Goal: Information Seeking & Learning: Learn about a topic

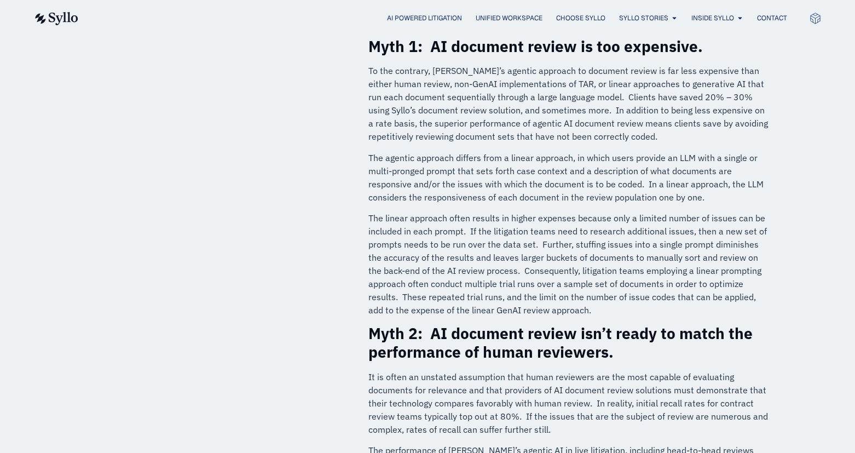
scroll to position [547, 0]
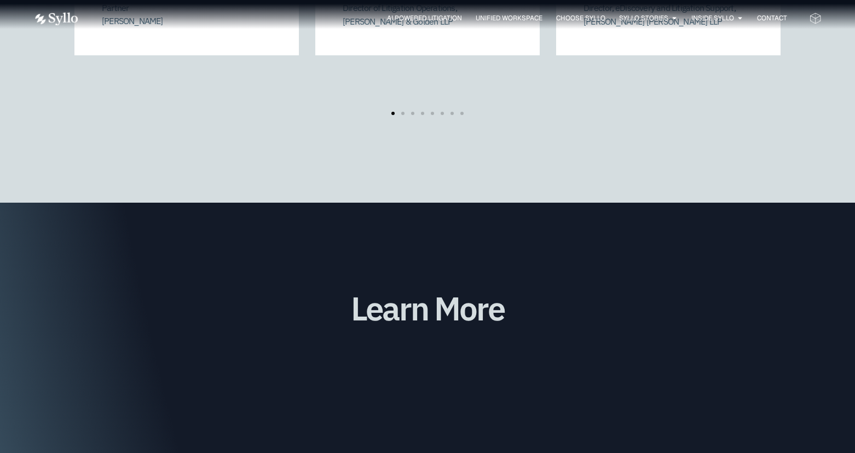
scroll to position [2792, 0]
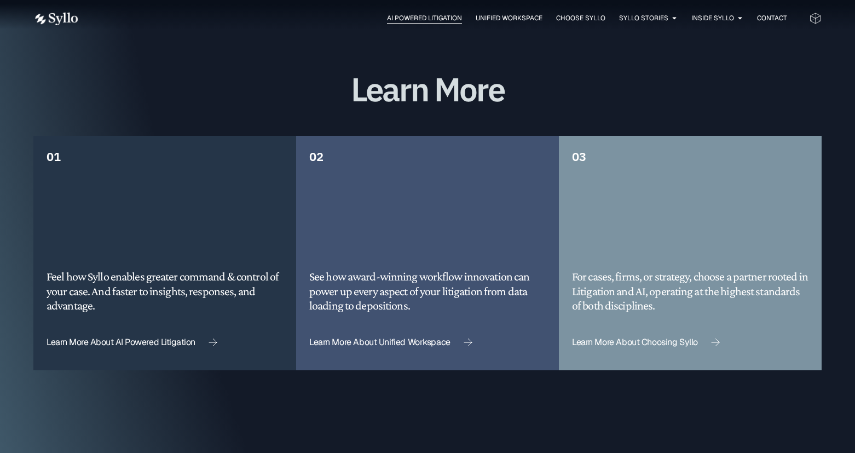
click at [426, 14] on span "AI Powered Litigation" at bounding box center [424, 18] width 75 height 10
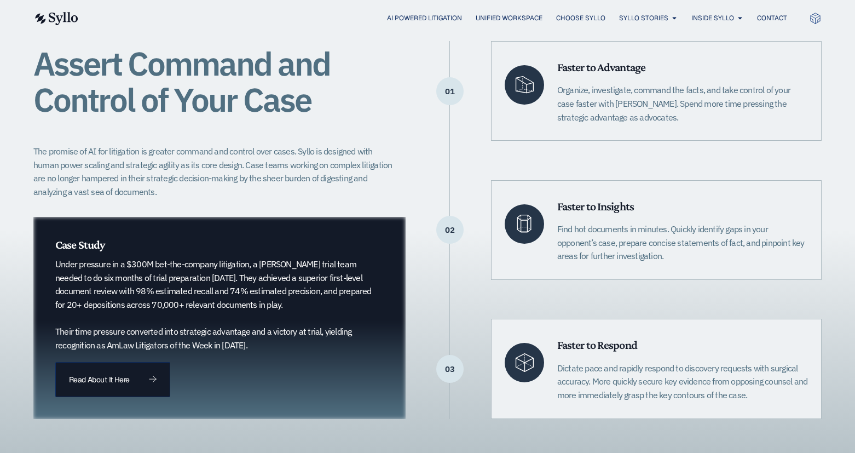
scroll to position [274, 0]
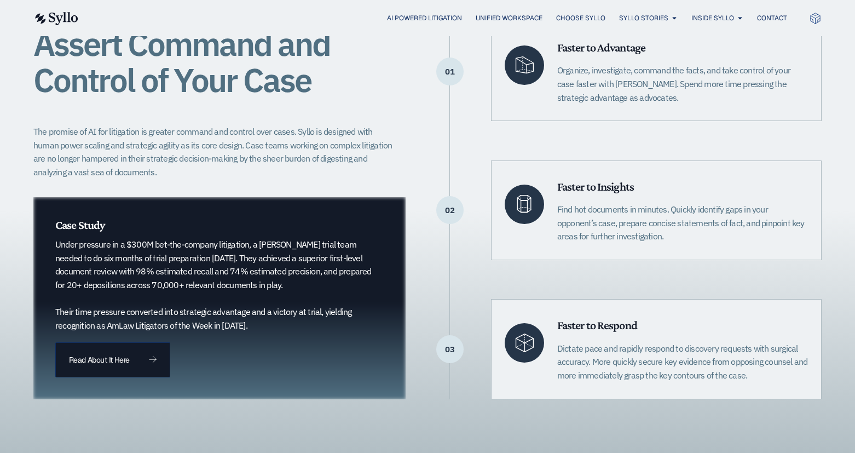
click at [664, 355] on p "Dictate pace and rapidly respond to discovery requests with surgical accuracy. …" at bounding box center [682, 362] width 251 height 41
drag, startPoint x: 669, startPoint y: 320, endPoint x: 799, endPoint y: 396, distance: 150.9
click at [799, 396] on div "Faster to Respond Dictate pace and rapidly respond to discovery requests with s…" at bounding box center [656, 349] width 331 height 100
click at [820, 404] on div "Assert Command and Control of Your Case The promise of AI for litigation is gre…" at bounding box center [427, 210] width 788 height 509
click at [813, 390] on div "Faster to Respond Dictate pace and rapidly respond to discovery requests with s…" at bounding box center [656, 349] width 331 height 100
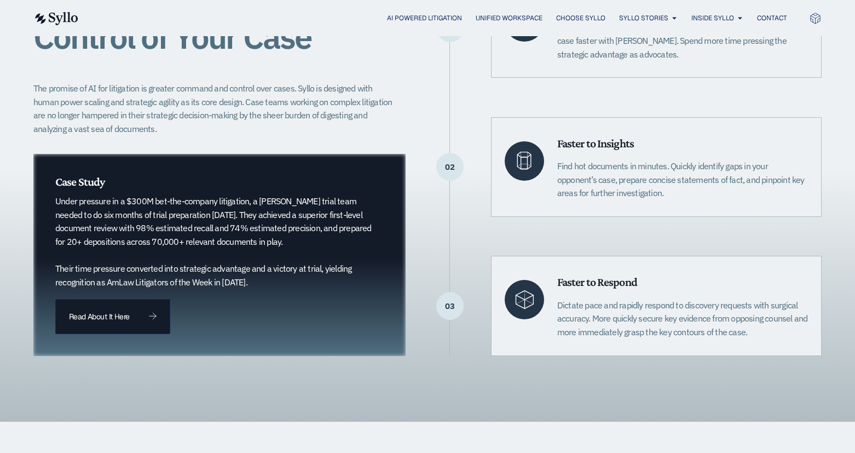
scroll to position [438, 0]
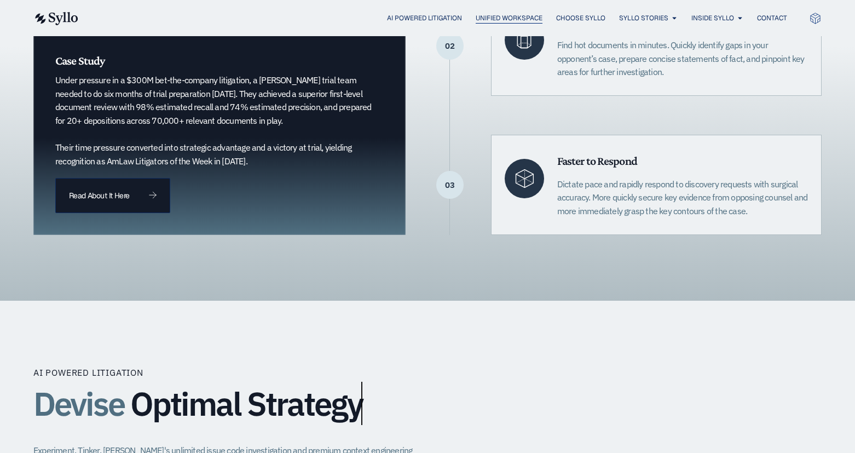
click at [489, 18] on span "Unified Workspace" at bounding box center [509, 18] width 67 height 10
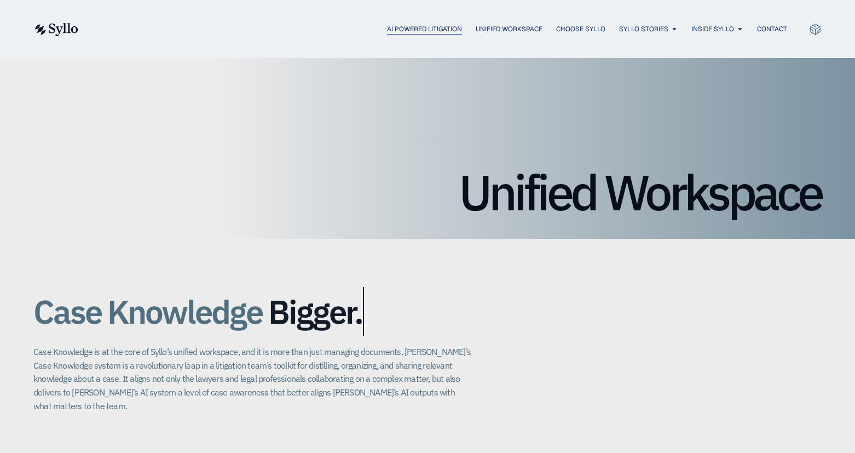
click at [413, 26] on span "AI Powered Litigation" at bounding box center [424, 29] width 75 height 10
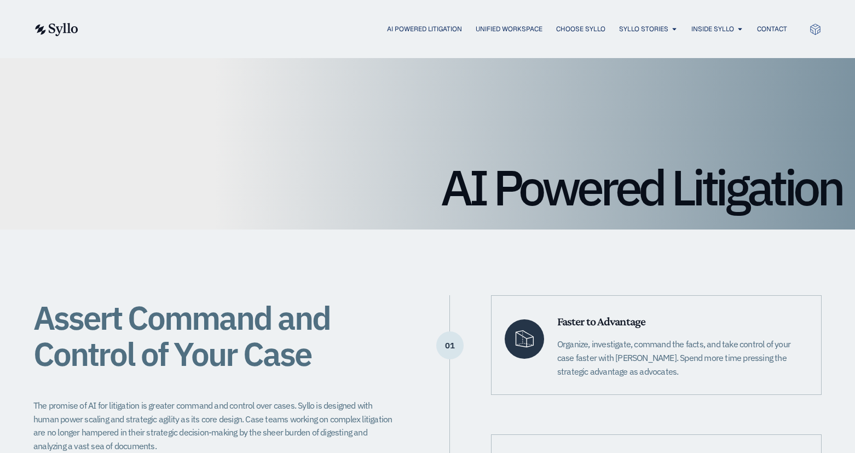
click at [51, 31] on img at bounding box center [55, 29] width 45 height 13
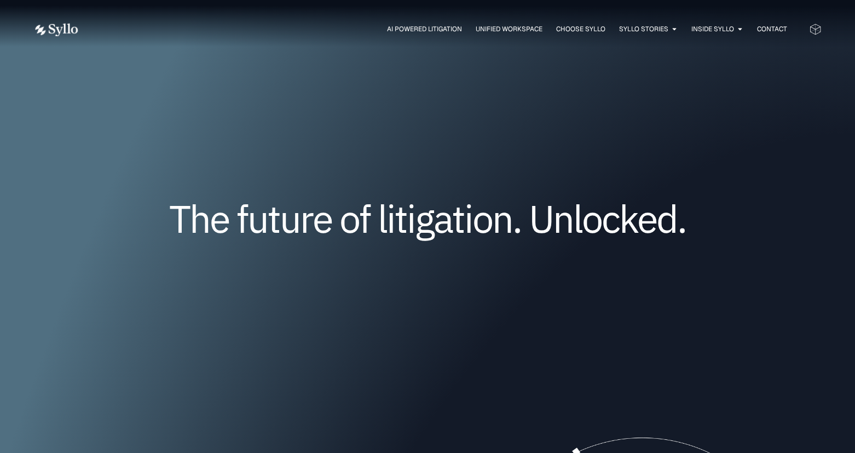
click at [778, 152] on div "The future of litigation. Unlocked." at bounding box center [427, 235] width 788 height 222
click at [802, 163] on div "The future of litigation. Unlocked." at bounding box center [427, 235] width 788 height 222
click at [432, 26] on span "AI Powered Litigation" at bounding box center [424, 29] width 75 height 10
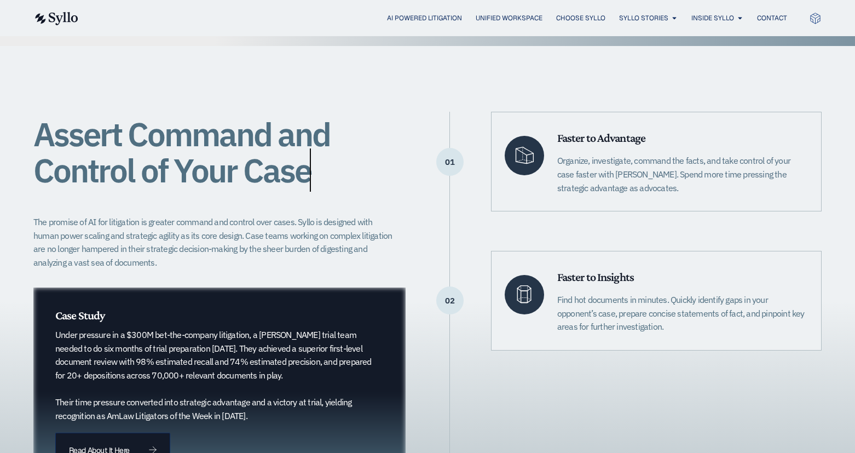
scroll to position [219, 0]
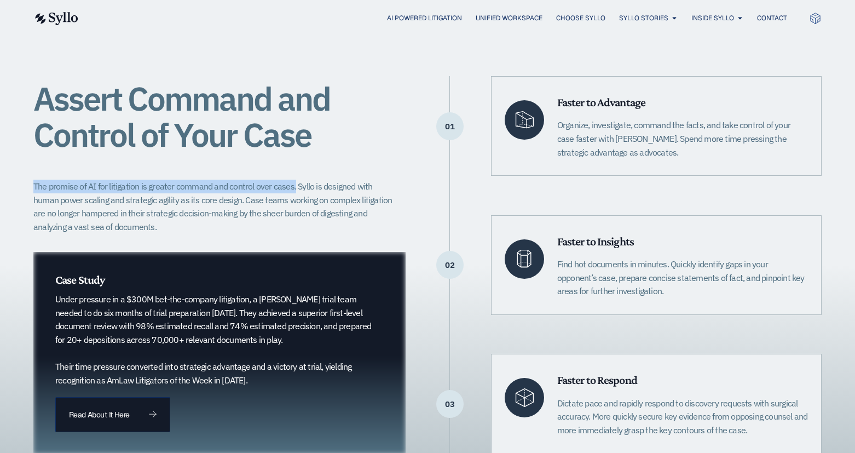
drag, startPoint x: 35, startPoint y: 184, endPoint x: 293, endPoint y: 186, distance: 257.8
click at [293, 186] on p "The promise of AI for litigation is greater command and control over cases. Syl…" at bounding box center [216, 207] width 366 height 54
drag, startPoint x: 279, startPoint y: 188, endPoint x: 316, endPoint y: 186, distance: 37.3
click at [316, 186] on p "The promise of AI for litigation is greater command and control over cases. Syl…" at bounding box center [216, 207] width 366 height 54
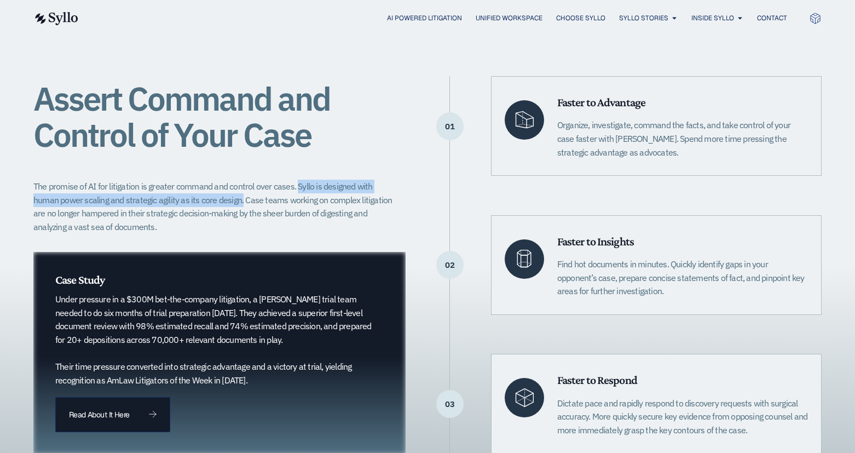
drag, startPoint x: 296, startPoint y: 186, endPoint x: 215, endPoint y: 204, distance: 83.5
click at [215, 204] on p "The promise of AI for litigation is greater command and control over cases. Syl…" at bounding box center [216, 207] width 366 height 54
copy p "Syllo is designed with human power scaling and strategic agility as its core de…"
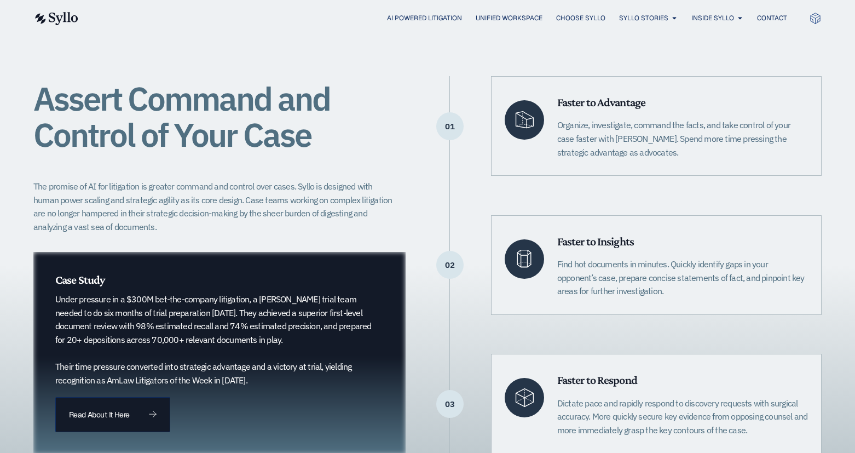
click at [429, 136] on div "Assert Command and Control of Your Case The promise of AI for litigation is gre…" at bounding box center [427, 264] width 788 height 377
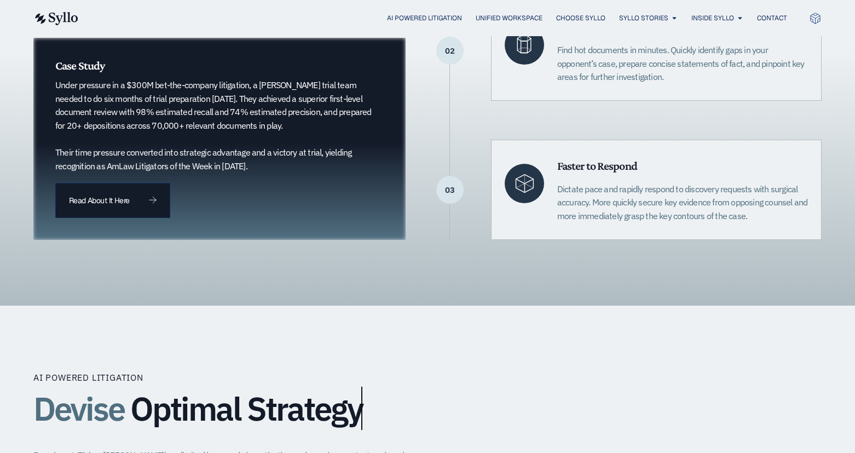
scroll to position [438, 0]
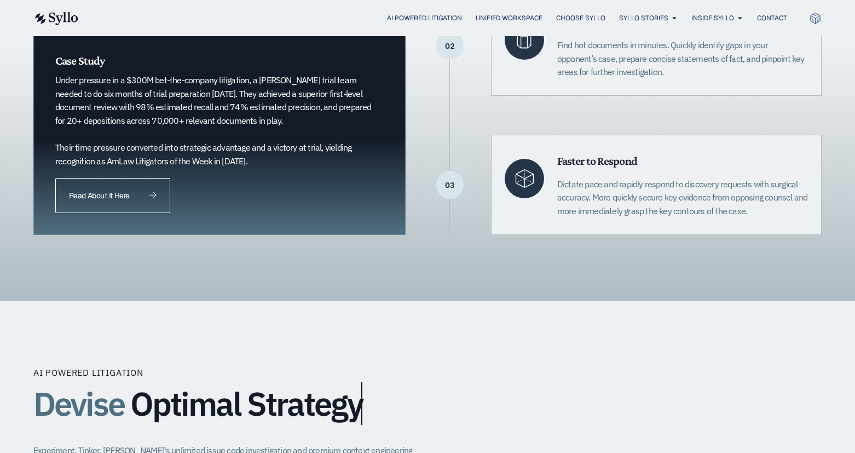
click at [143, 203] on link "Read About It Here" at bounding box center [112, 195] width 115 height 35
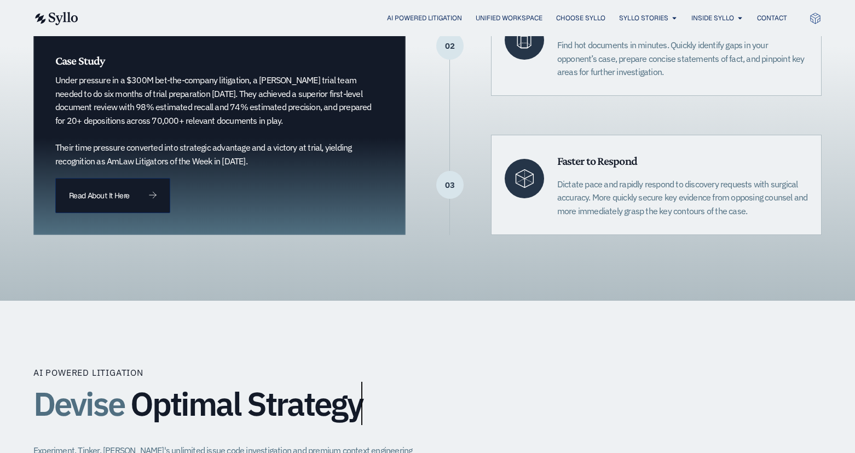
click at [13, 105] on div "Assert Command and Control of Your Case The promise of AI for litigation is gre…" at bounding box center [427, 45] width 855 height 509
click at [14, 129] on div "Assert Command and Control of Your Case The promise of AI for litigation is gre…" at bounding box center [427, 45] width 855 height 509
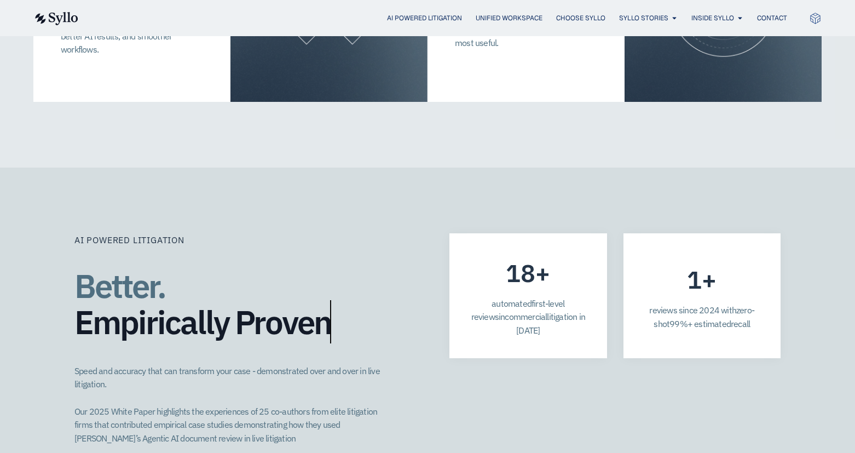
scroll to position [2901, 0]
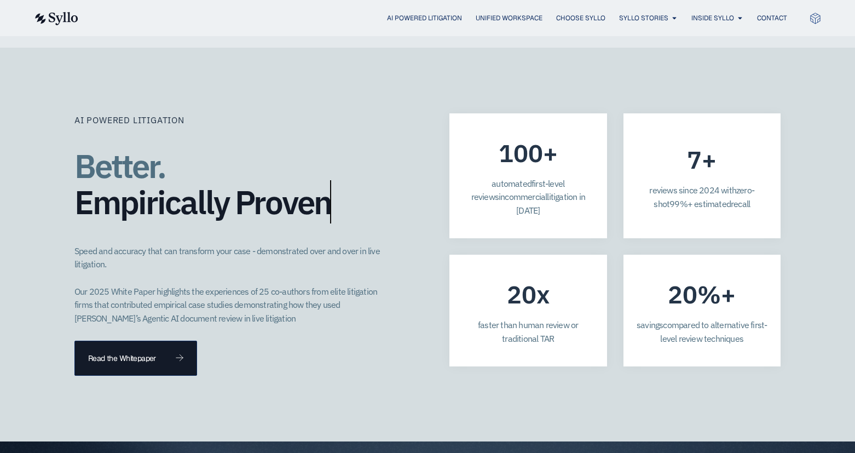
click at [27, 48] on div "AI Powered Litigation Better. Empirically Proven​ Speed and accuracy that can t…" at bounding box center [427, 245] width 855 height 394
click at [42, 48] on div "AI Powered Litigation Better. Empirically Proven​ Speed and accuracy that can t…" at bounding box center [427, 245] width 855 height 394
drag, startPoint x: 640, startPoint y: 129, endPoint x: 646, endPoint y: 132, distance: 7.6
click at [640, 129] on div "7 + reviews since 20 2 4 with zero-shot 99%+ estimated recall" at bounding box center [703, 175] width 158 height 125
click at [657, 184] on span "reviews since 20" at bounding box center [679, 189] width 60 height 11
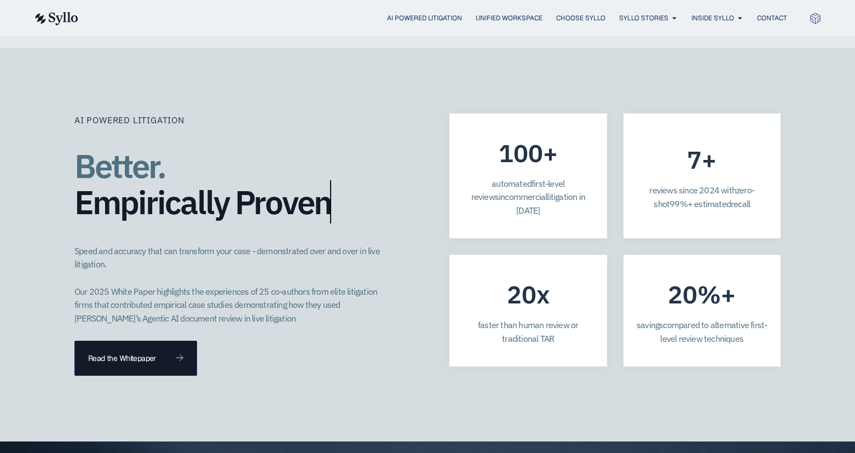
click at [640, 183] on p "reviews since 20 2 4 with zero-shot 99%+ estimated recall" at bounding box center [702, 196] width 131 height 27
click at [649, 184] on span "reviews since 20" at bounding box center [679, 189] width 60 height 11
drag, startPoint x: 642, startPoint y: 142, endPoint x: 750, endPoint y: 160, distance: 110.0
click at [750, 183] on p "reviews since 20 2 4 with zero-shot 99%+ estimated recall" at bounding box center [702, 196] width 131 height 27
copy p "reviews since 20 2 4 with zero-shot 99%+ estimated recall"
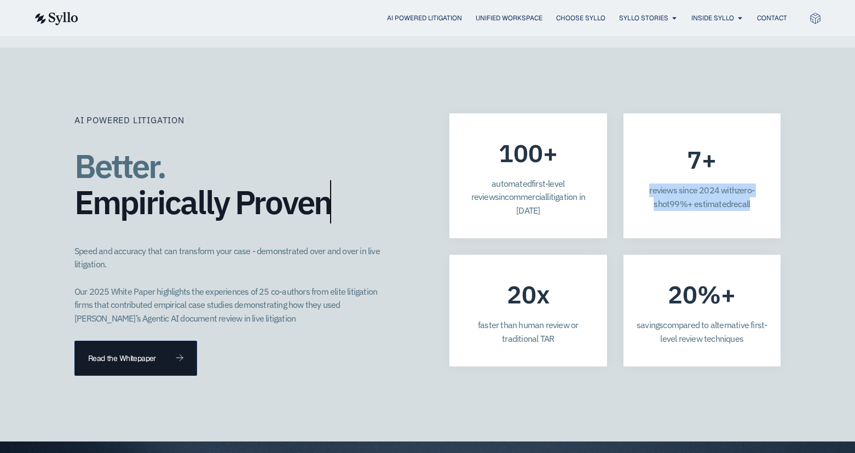
click at [504, 319] on span "faster than human review or traditional TAR" at bounding box center [528, 331] width 100 height 25
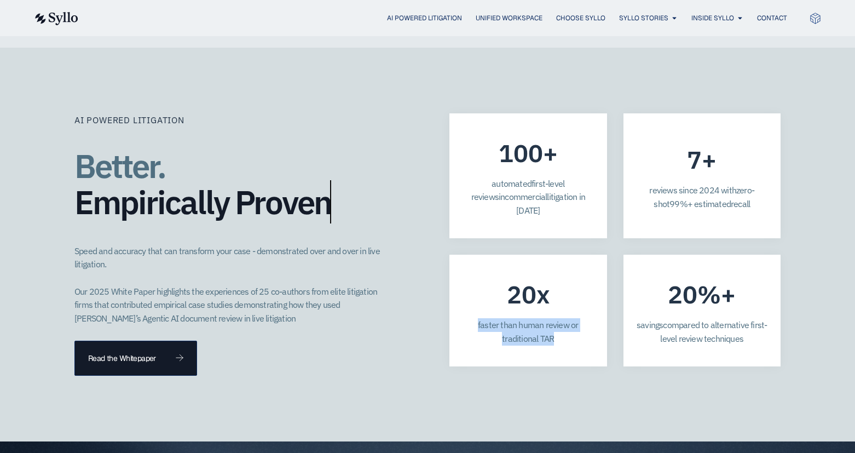
click at [504, 319] on span "faster than human review or traditional TAR" at bounding box center [528, 331] width 100 height 25
copy div "faster than human review or traditional TAR"
click at [708, 319] on span "compared to alternative first-level review techniques" at bounding box center [713, 331] width 107 height 25
click at [706, 319] on span "compared to alternative first-level review techniques" at bounding box center [713, 331] width 107 height 25
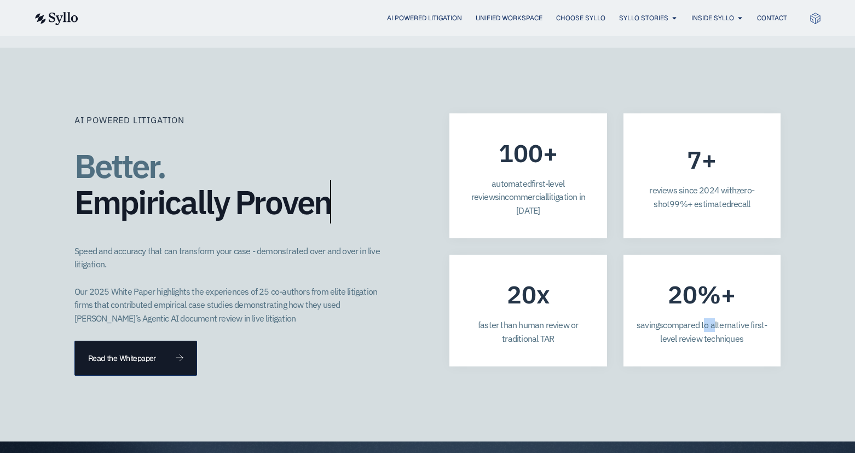
click at [706, 319] on span "compared to alternative first-level review techniques" at bounding box center [713, 331] width 107 height 25
click at [679, 318] on p "savings compared to alternative first-level review techniques" at bounding box center [702, 331] width 131 height 27
click at [635, 268] on div "20 %+ savings compared to alternative first-level review techniques" at bounding box center [703, 311] width 158 height 112
drag, startPoint x: 639, startPoint y: 270, endPoint x: 758, endPoint y: 285, distance: 119.8
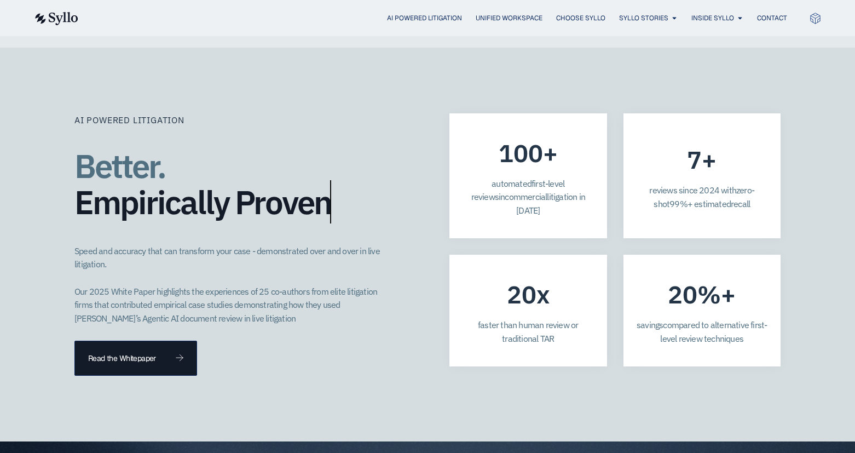
click at [758, 318] on p "savings compared to alternative first-level review techniques" at bounding box center [702, 331] width 131 height 27
copy span "savings compared to alternative first-level review techniques"
click at [64, 66] on div "AI Powered Litigation Better. Empirically Proven​ Speed and accuracy that can t…" at bounding box center [427, 245] width 855 height 394
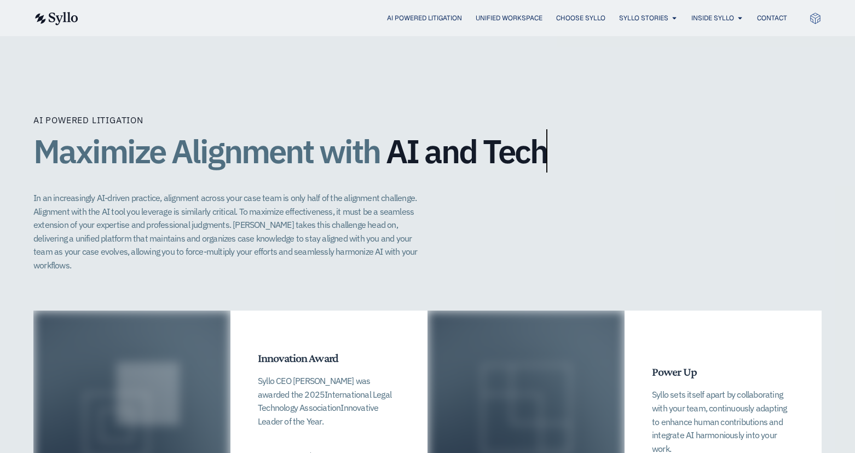
scroll to position [2007, 0]
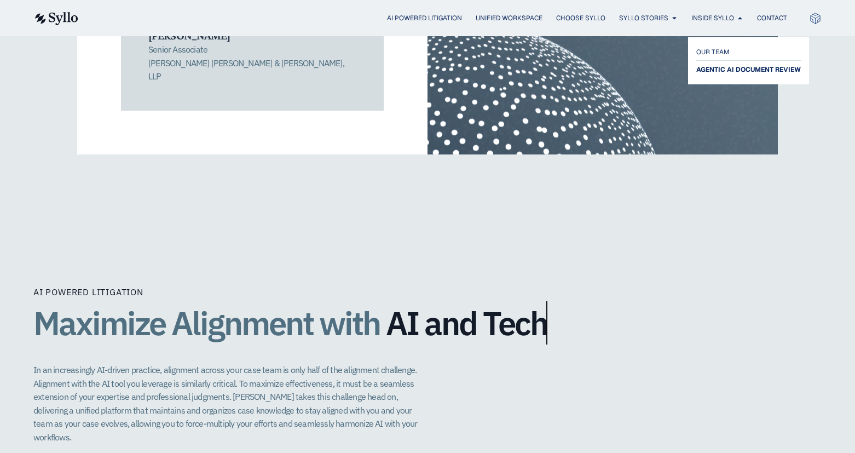
click at [729, 73] on span "AGENTIC AI DOCUMENT REVIEW" at bounding box center [748, 69] width 105 height 13
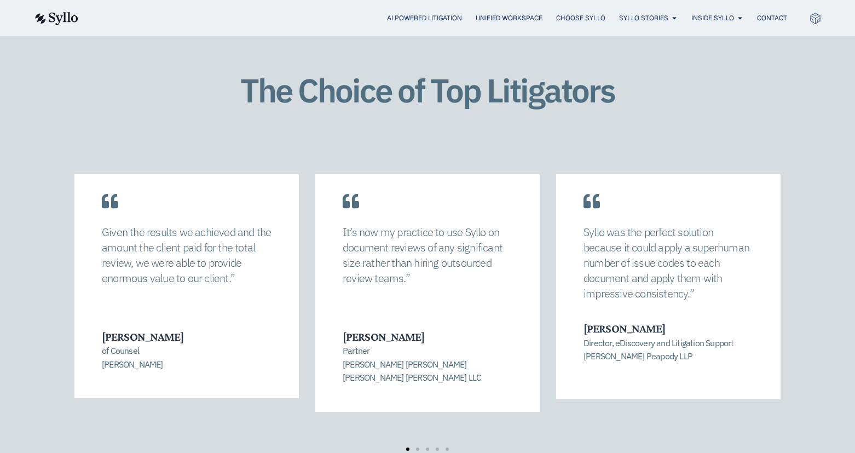
scroll to position [1548, 0]
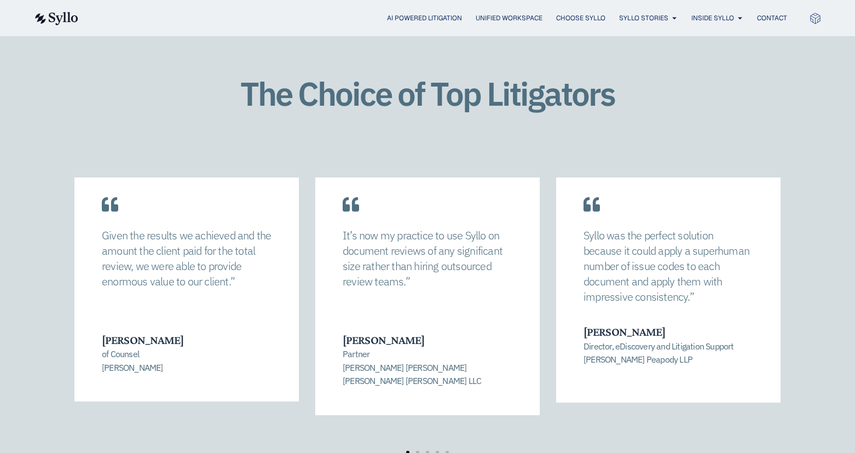
click at [199, 263] on p "Given the results we achieved and the amount the client paid for the total revi…" at bounding box center [187, 258] width 170 height 61
click at [162, 255] on p "Given the results we achieved and the amount the client paid for the total revi…" at bounding box center [187, 258] width 170 height 61
click at [157, 253] on p "Given the results we achieved and the amount the client paid for the total revi…" at bounding box center [187, 258] width 170 height 61
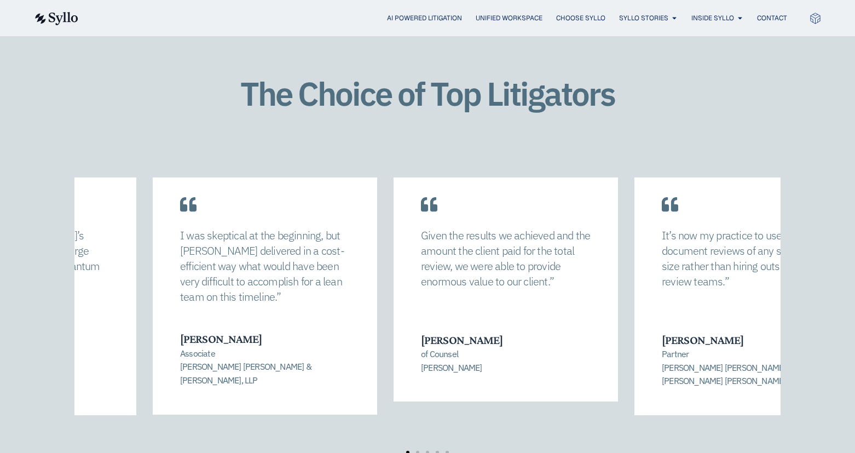
click at [480, 282] on p "Given the results we achieved and the amount the client paid for the total revi…" at bounding box center [506, 258] width 170 height 61
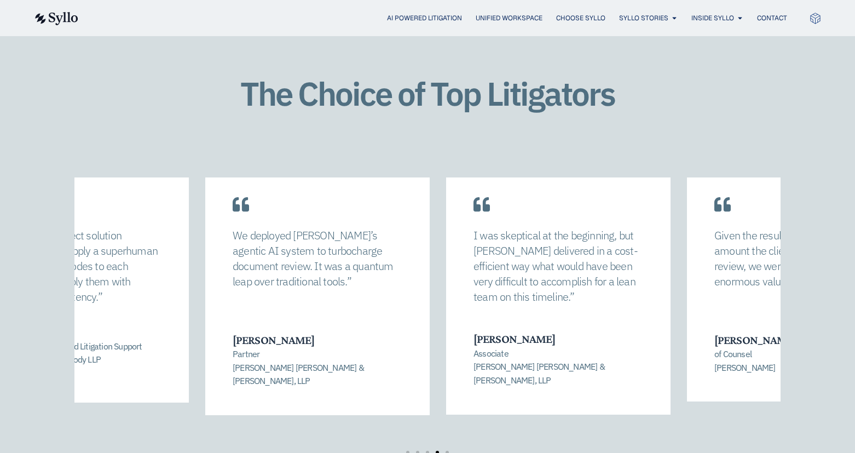
click at [572, 275] on p "I was skeptical at the beginning, but [PERSON_NAME] delivered in a cost-efficie…" at bounding box center [559, 266] width 170 height 77
